Goal: Task Accomplishment & Management: Manage account settings

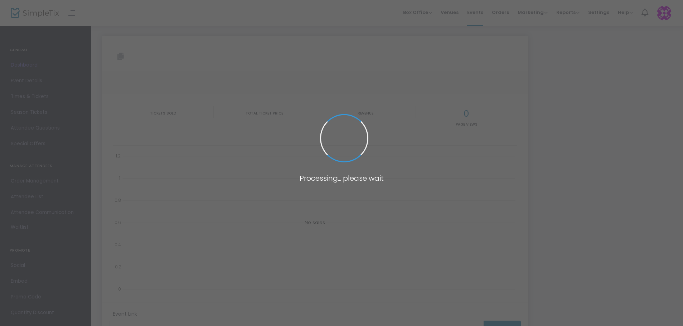
type input "[URL][DOMAIN_NAME]"
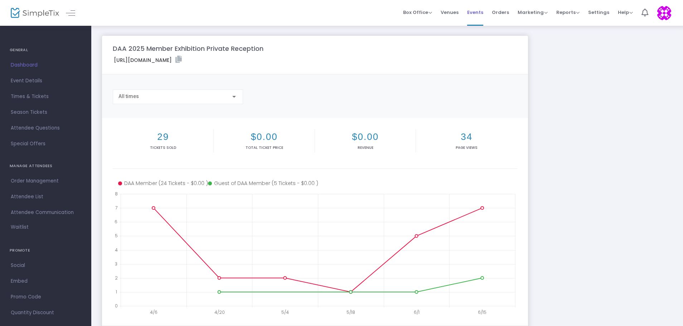
click at [477, 13] on span "Events" at bounding box center [475, 12] width 16 height 18
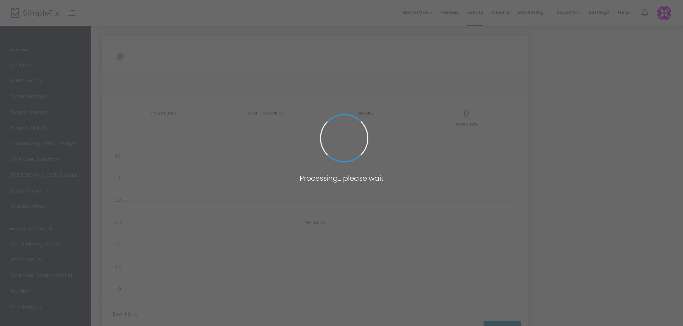
type input "[URL][DOMAIN_NAME]"
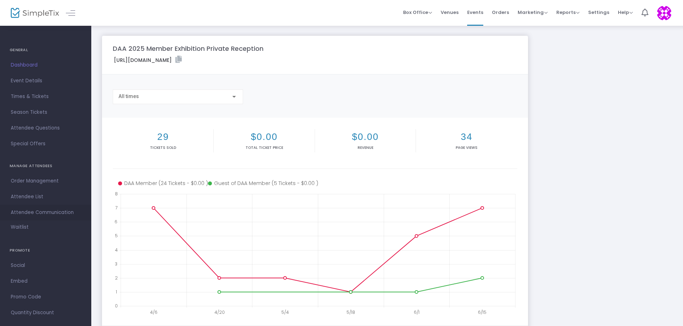
click at [49, 213] on span "Attendee Communication" at bounding box center [46, 212] width 70 height 9
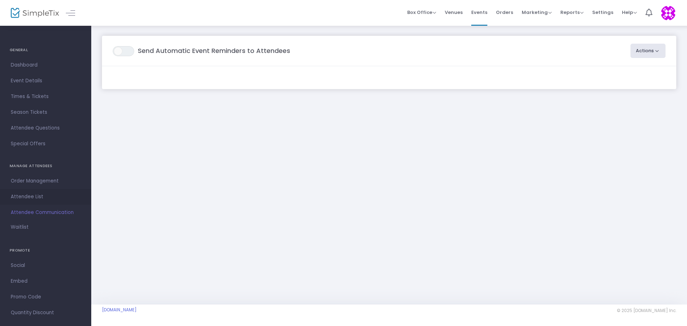
click at [25, 194] on span "Attendee List" at bounding box center [46, 196] width 70 height 9
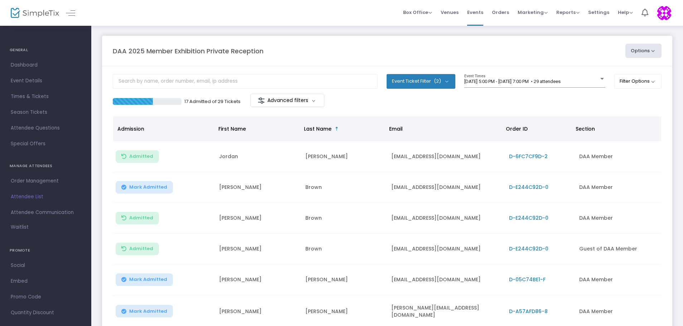
click at [136, 184] on span "Mark Admitted" at bounding box center [148, 187] width 38 height 6
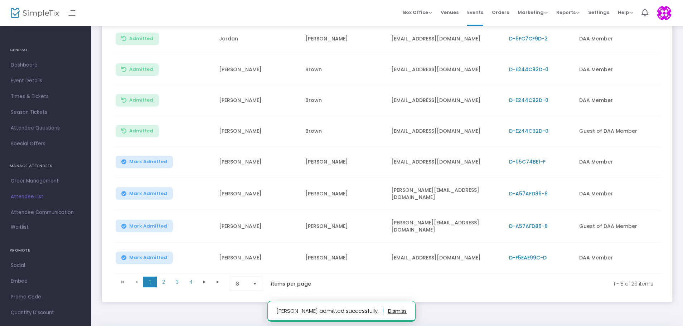
scroll to position [139, 0]
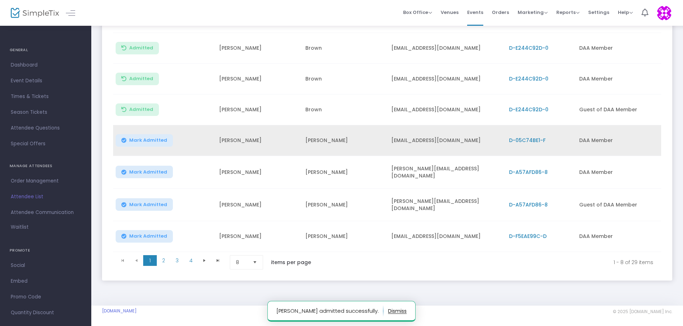
click at [152, 143] on span "Mark Admitted" at bounding box center [148, 140] width 38 height 6
click at [257, 261] on span "Select" at bounding box center [255, 263] width 12 height 12
click at [249, 315] on li "100" at bounding box center [247, 316] width 34 height 14
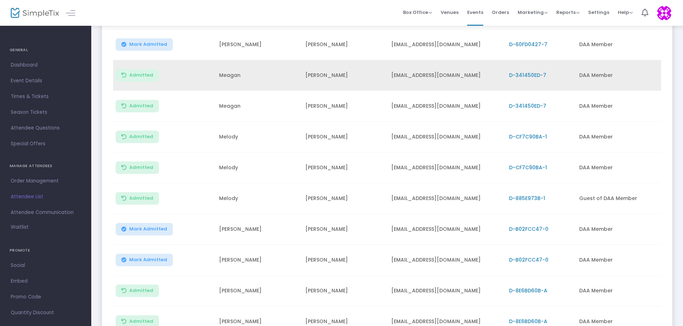
scroll to position [605, 0]
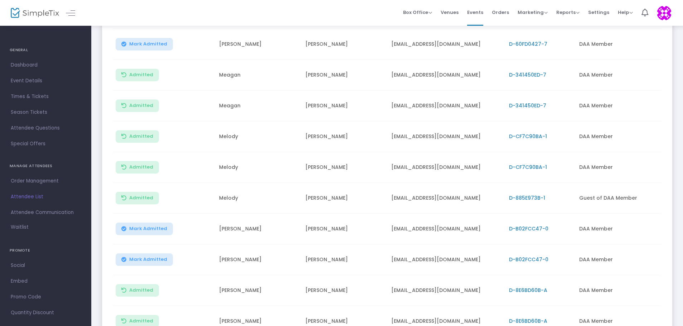
click at [144, 226] on span "Mark Admitted" at bounding box center [148, 229] width 38 height 6
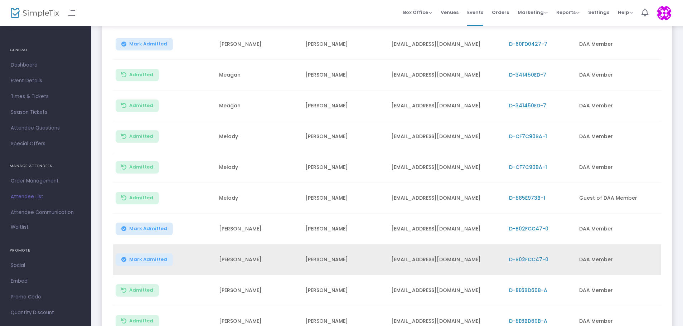
click at [146, 257] on span "Mark Admitted" at bounding box center [148, 260] width 38 height 6
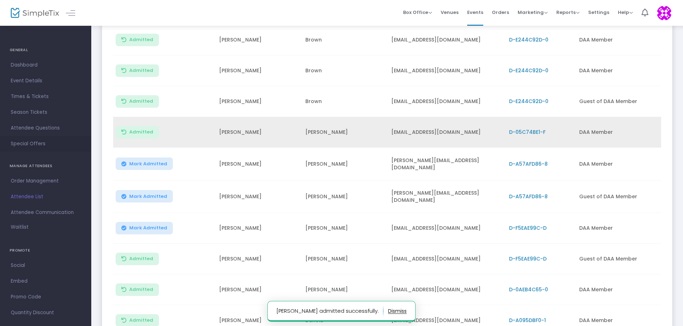
scroll to position [70, 0]
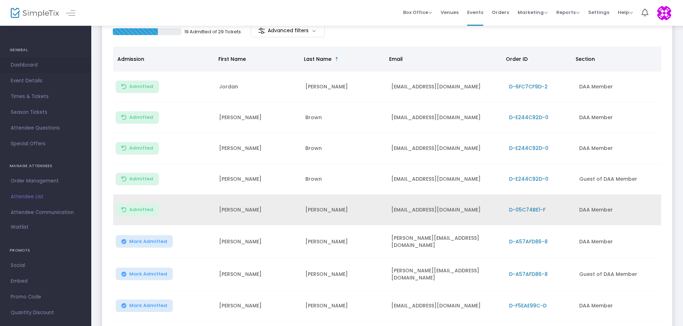
click at [35, 64] on span "Dashboard" at bounding box center [46, 64] width 70 height 9
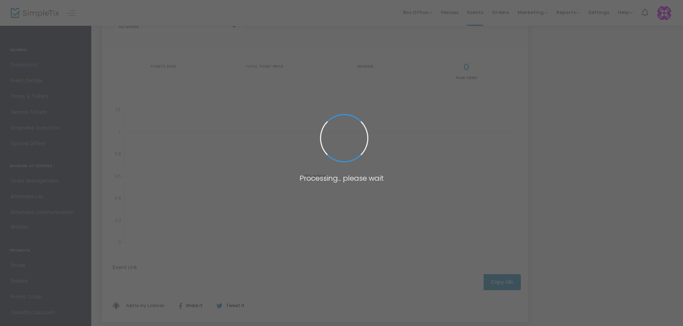
type input "[URL][DOMAIN_NAME]"
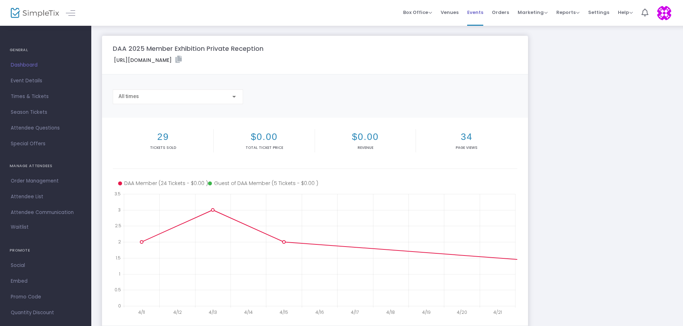
click at [483, 11] on span "Events" at bounding box center [475, 12] width 16 height 18
